Goal: Check status

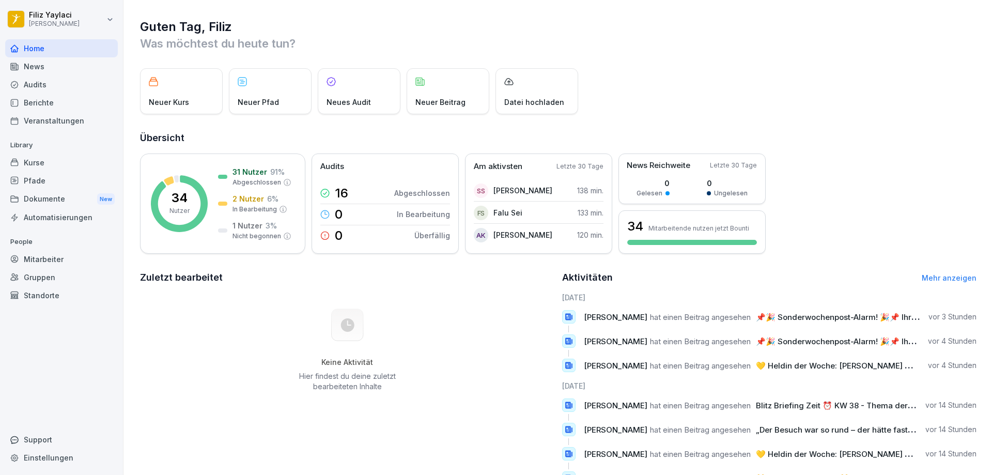
click at [63, 257] on div "Mitarbeiter" at bounding box center [61, 259] width 113 height 18
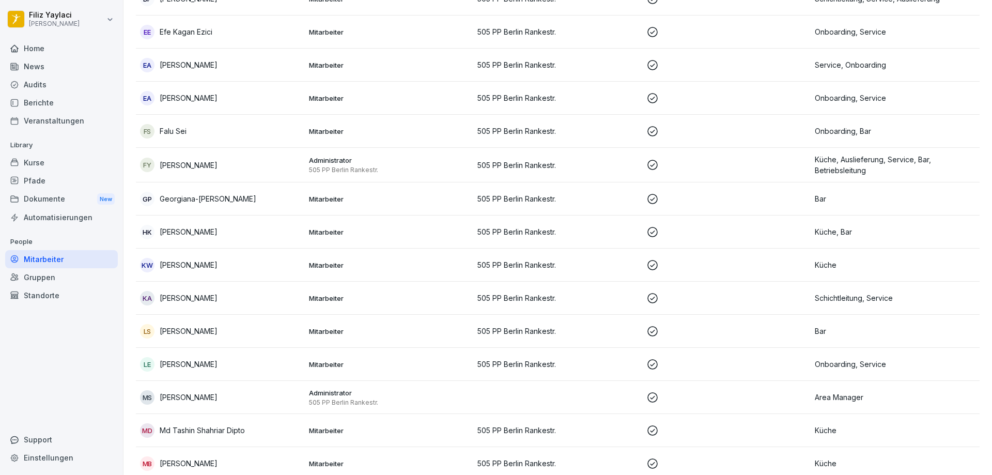
scroll to position [465, 0]
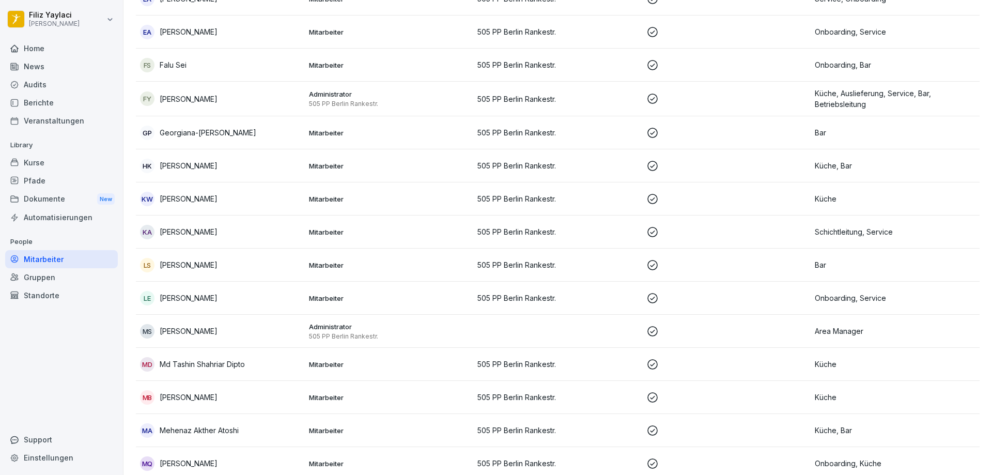
click at [410, 292] on td "Mitarbeiter" at bounding box center [389, 298] width 169 height 33
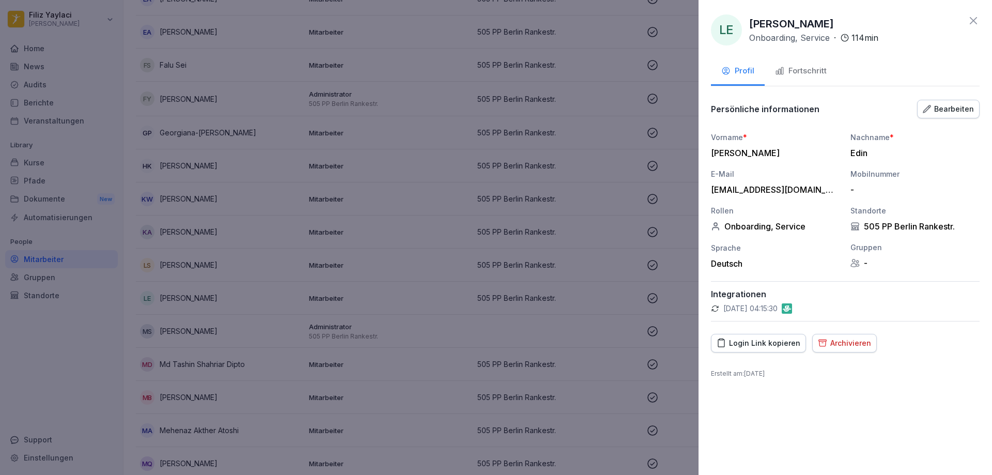
click at [800, 69] on div "Fortschritt" at bounding box center [801, 71] width 52 height 12
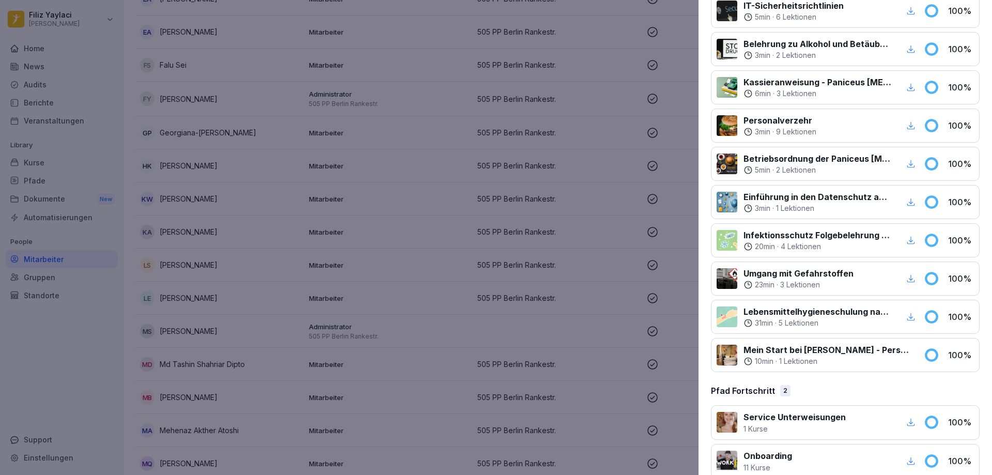
scroll to position [276, 0]
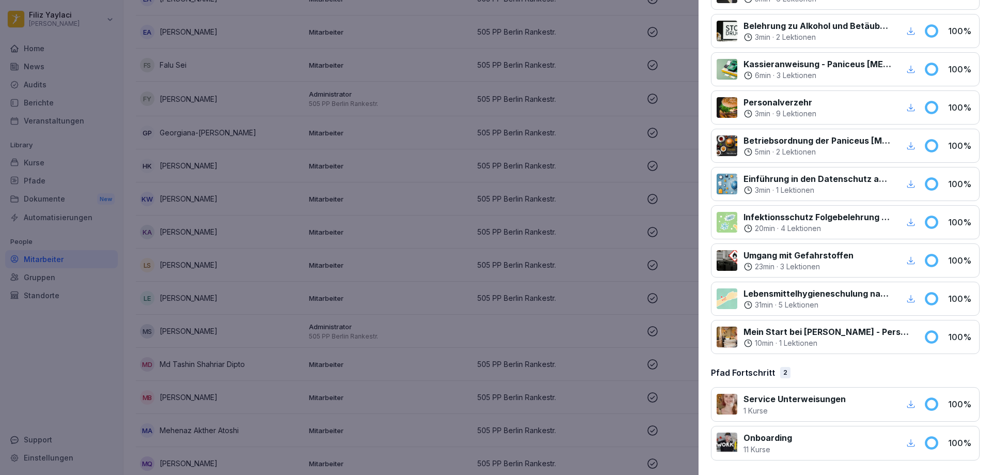
click at [853, 442] on div at bounding box center [848, 443] width 100 height 23
click at [906, 442] on icon "button" at bounding box center [910, 442] width 9 height 9
drag, startPoint x: 594, startPoint y: 407, endPoint x: 440, endPoint y: 455, distance: 161.2
click at [581, 408] on div at bounding box center [496, 237] width 992 height 475
